Goal: Transaction & Acquisition: Purchase product/service

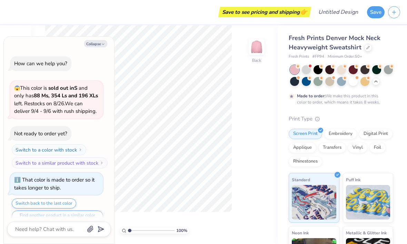
scroll to position [48, 0]
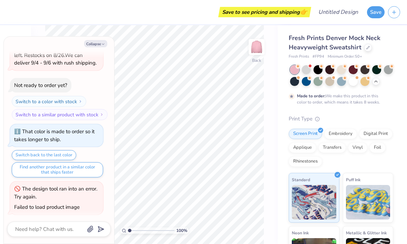
click at [113, 18] on div "Save to see pricing and shipping 👉" at bounding box center [159, 12] width 299 height 24
click at [342, 79] on div at bounding box center [341, 81] width 9 height 9
click at [104, 43] on icon "button" at bounding box center [103, 44] width 4 height 4
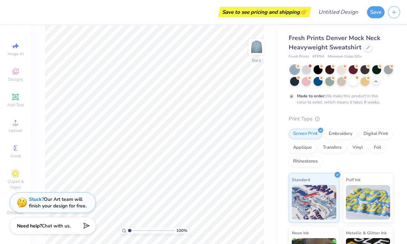
click at [309, 81] on div at bounding box center [306, 81] width 9 height 9
click at [307, 69] on div at bounding box center [306, 69] width 9 height 9
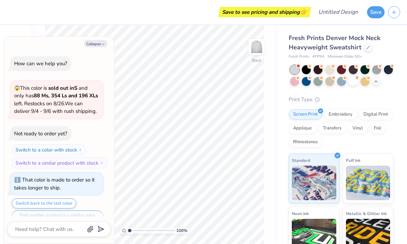
scroll to position [179, 0]
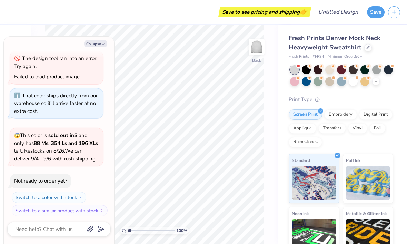
click at [93, 45] on button "Collapse" at bounding box center [95, 43] width 23 height 7
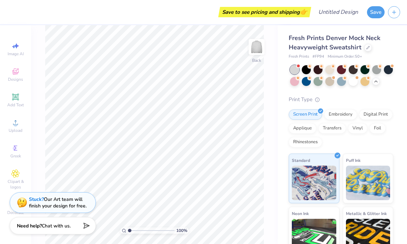
click at [340, 81] on div at bounding box center [341, 81] width 9 height 9
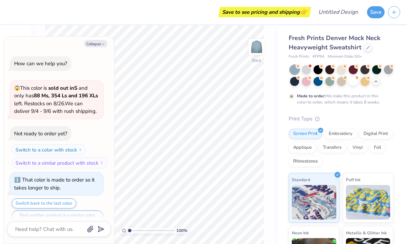
scroll to position [236, 0]
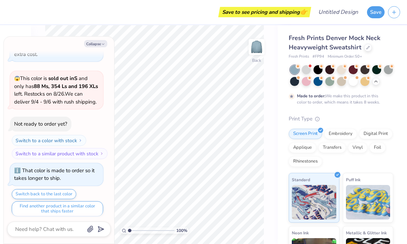
click at [96, 45] on button "Collapse" at bounding box center [95, 43] width 23 height 7
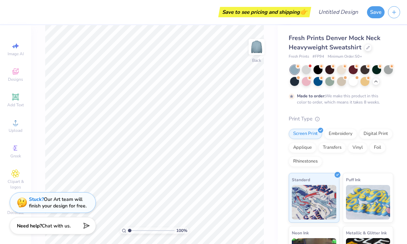
click at [307, 80] on div at bounding box center [306, 81] width 9 height 9
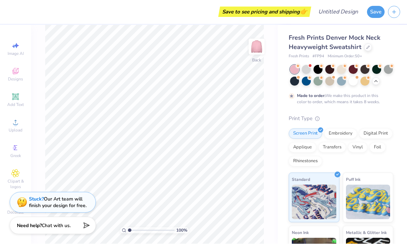
scroll to position [26, 0]
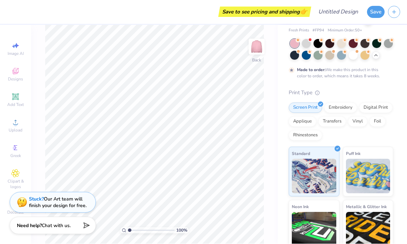
click at [260, 47] on img at bounding box center [257, 47] width 14 height 14
click at [257, 54] on img at bounding box center [257, 47] width 14 height 14
click at [305, 45] on div at bounding box center [306, 43] width 9 height 9
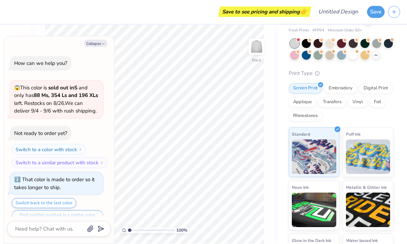
scroll to position [366, 0]
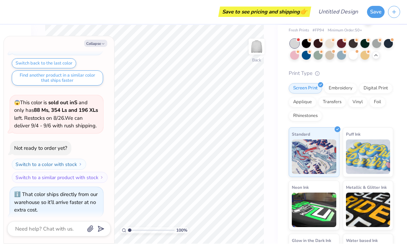
click at [103, 40] on button "Collapse" at bounding box center [95, 43] width 23 height 7
type textarea "x"
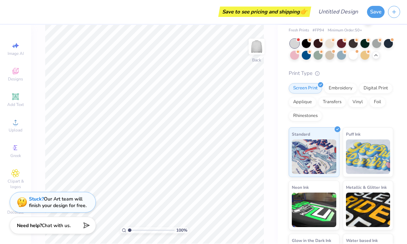
click at [338, 91] on div "Embroidery" at bounding box center [340, 88] width 33 height 10
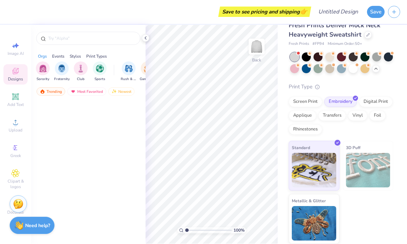
scroll to position [12, 0]
